Goal: Transaction & Acquisition: Obtain resource

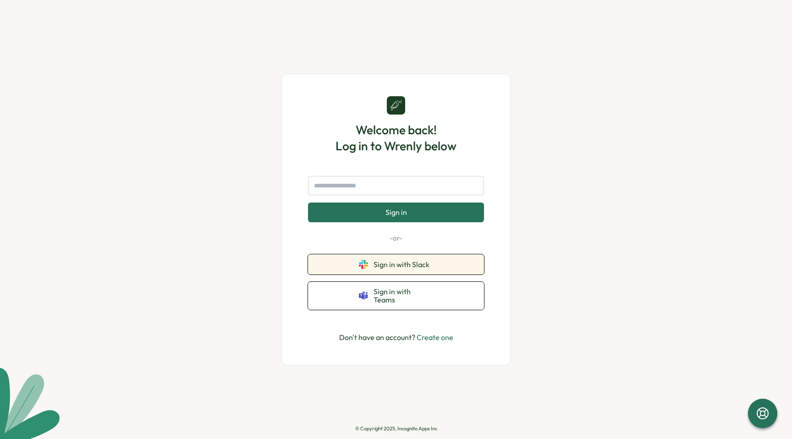
click at [360, 268] on icon at bounding box center [363, 264] width 9 height 9
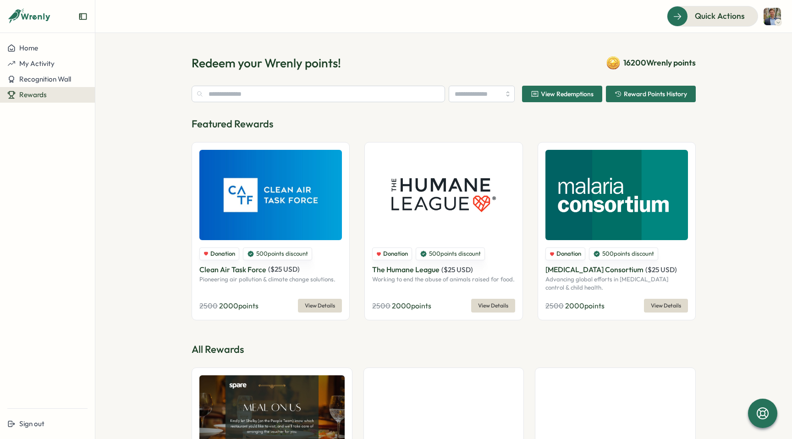
type input "******"
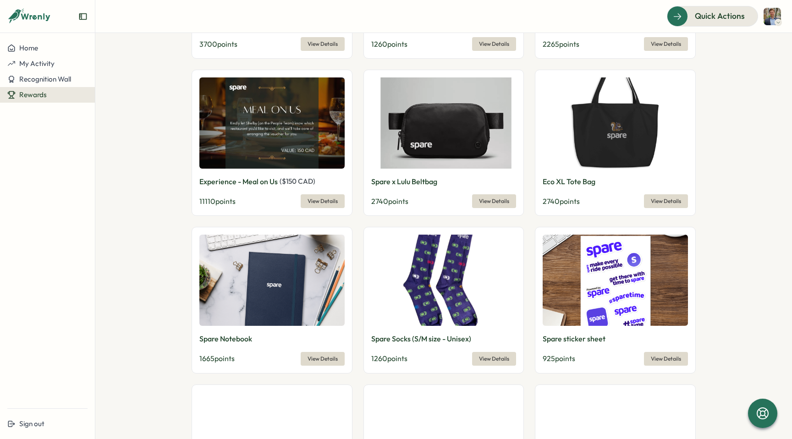
scroll to position [481, 0]
